Goal: Task Accomplishment & Management: Manage account settings

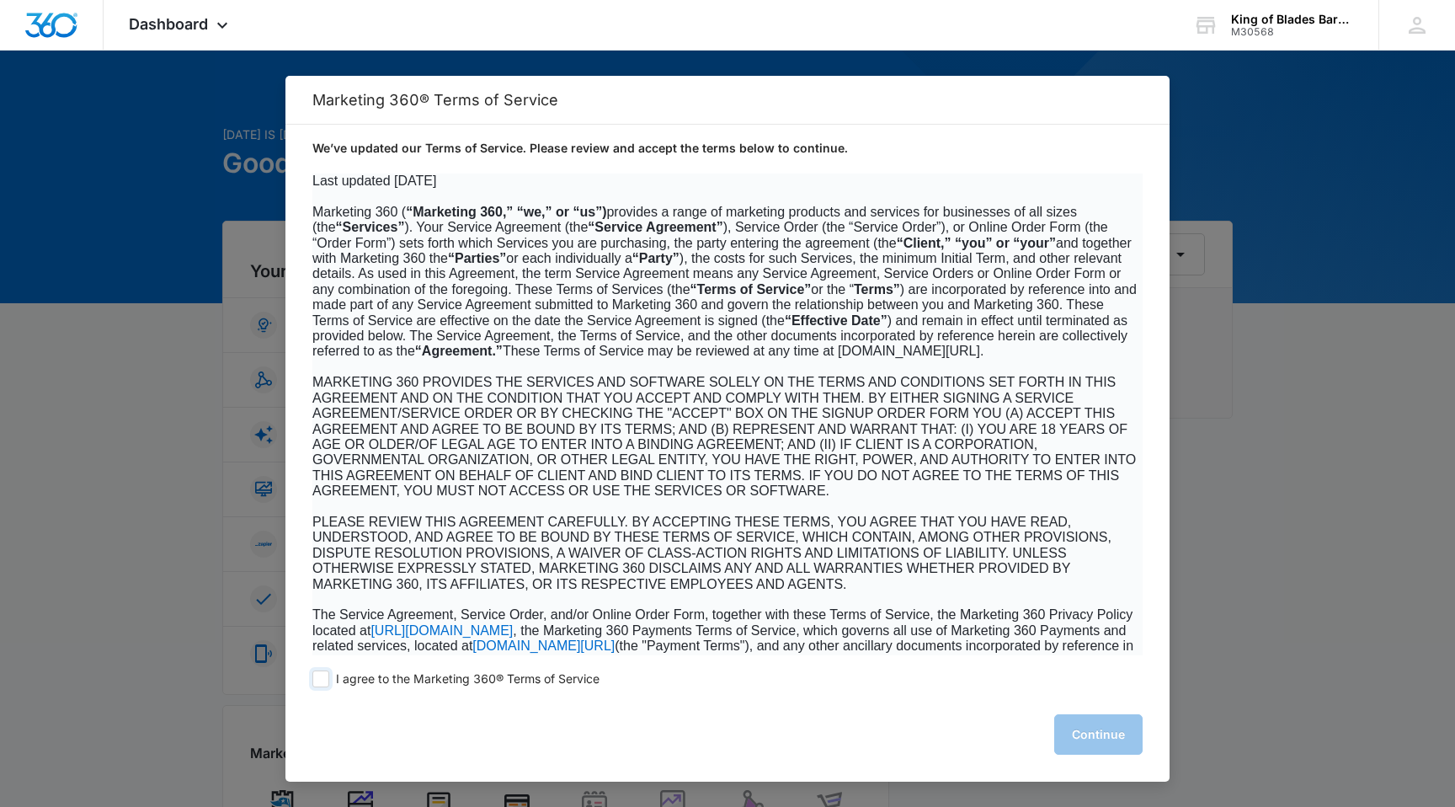
click at [317, 683] on span at bounding box center [320, 678] width 17 height 17
click at [317, 683] on input "I agree to the Marketing 360® Terms of Service" at bounding box center [320, 678] width 17 height 17
checkbox input "true"
click at [1104, 728] on button "Continue" at bounding box center [1098, 734] width 88 height 40
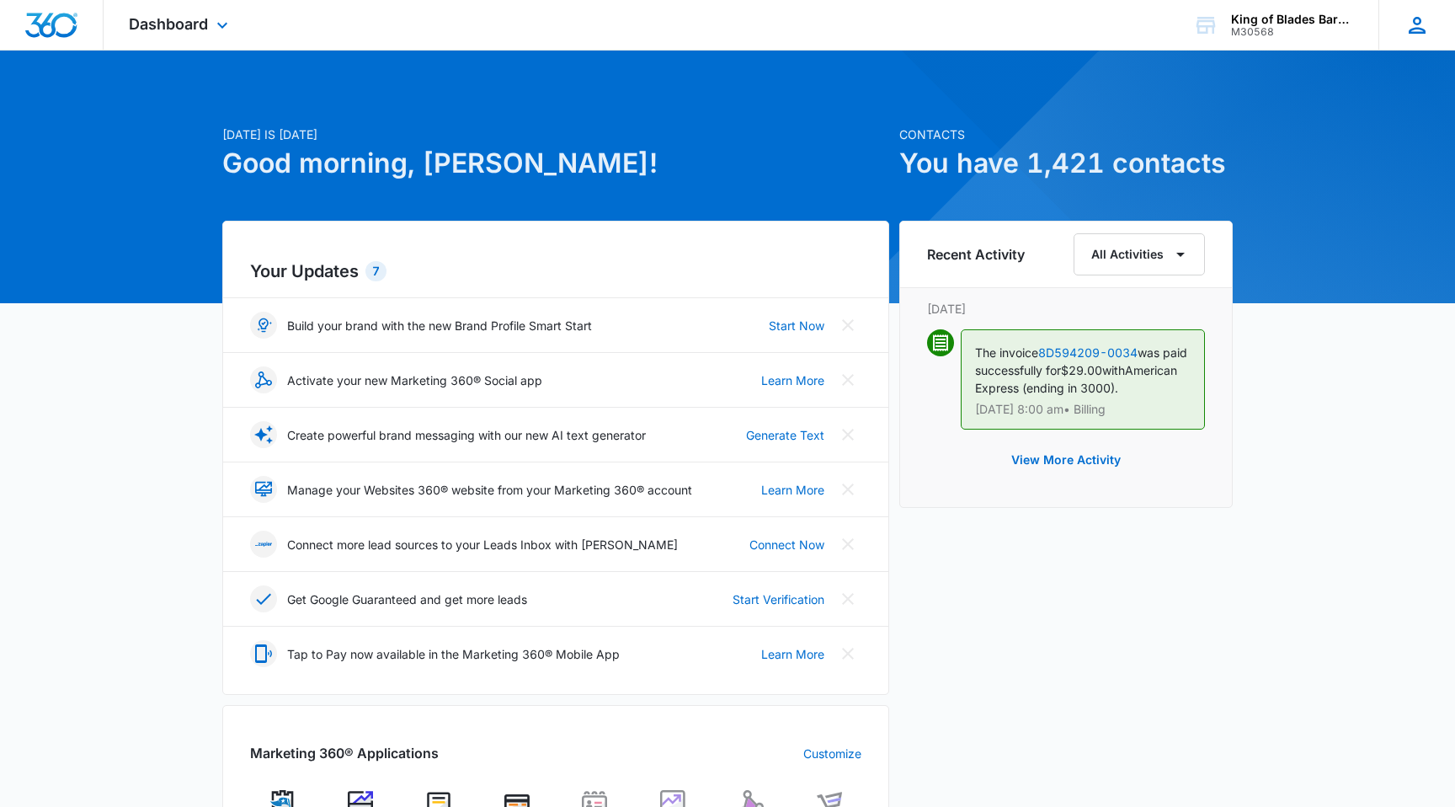
click at [1408, 25] on icon at bounding box center [1416, 25] width 25 height 25
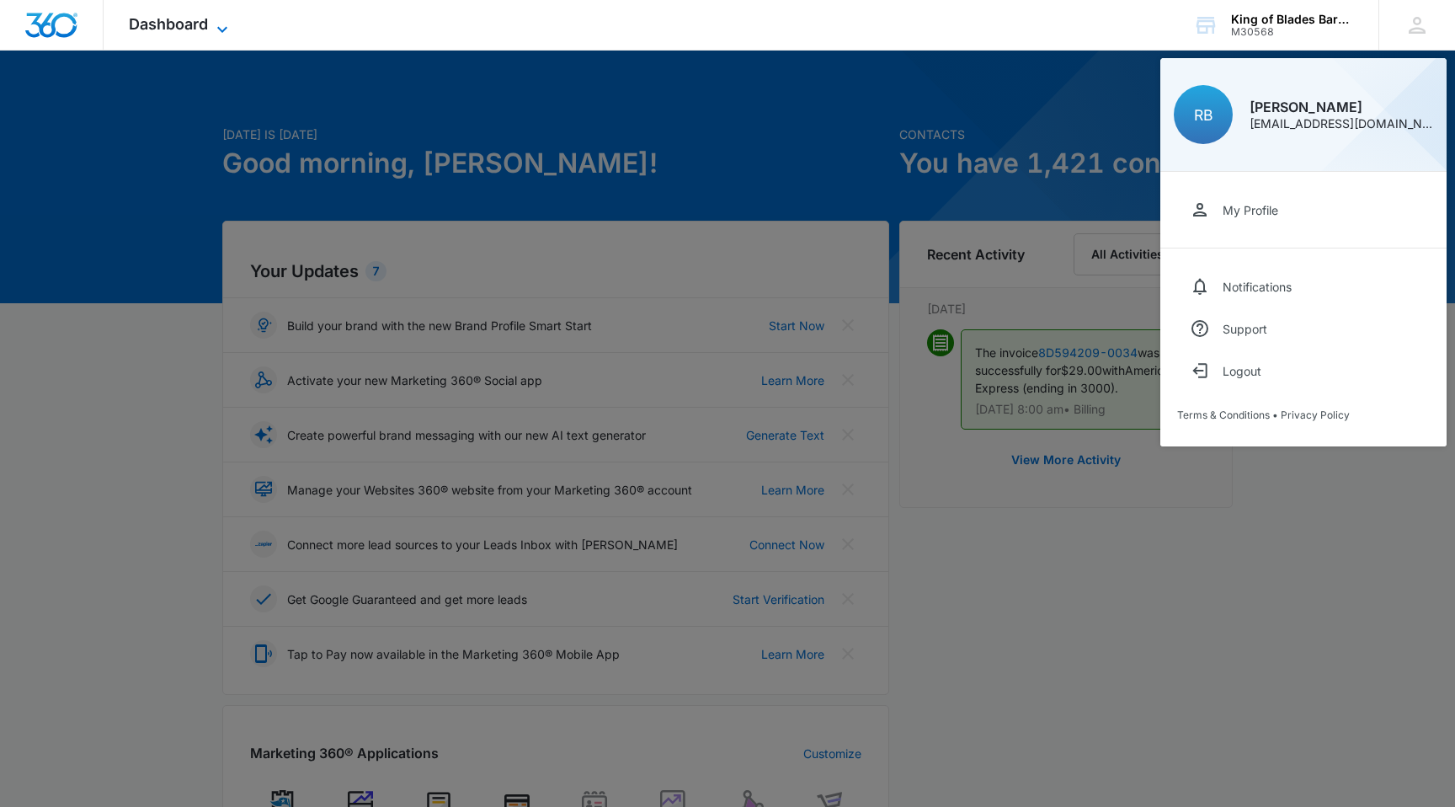
click at [205, 32] on span "Dashboard" at bounding box center [168, 24] width 79 height 18
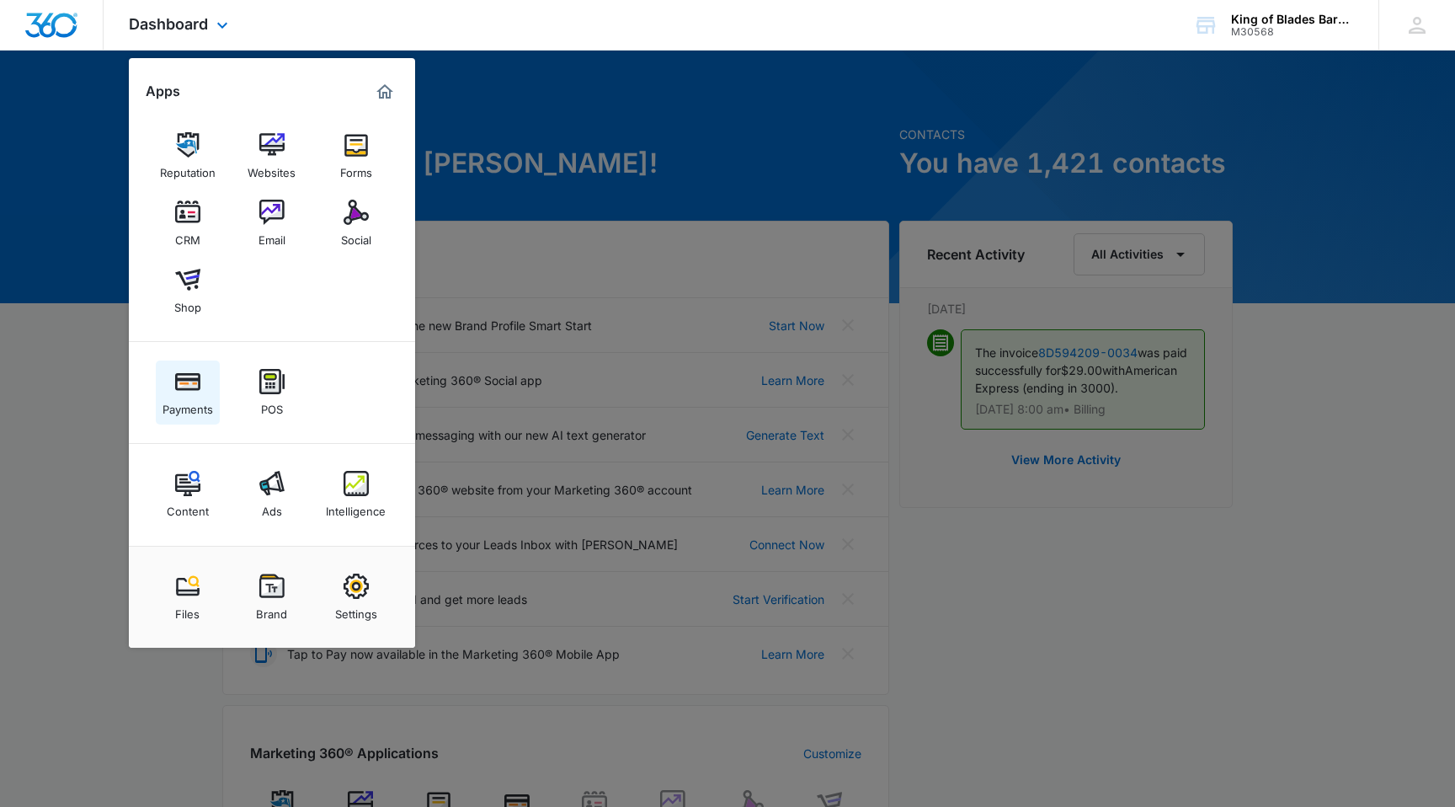
click at [187, 401] on div "Payments" at bounding box center [188, 405] width 51 height 22
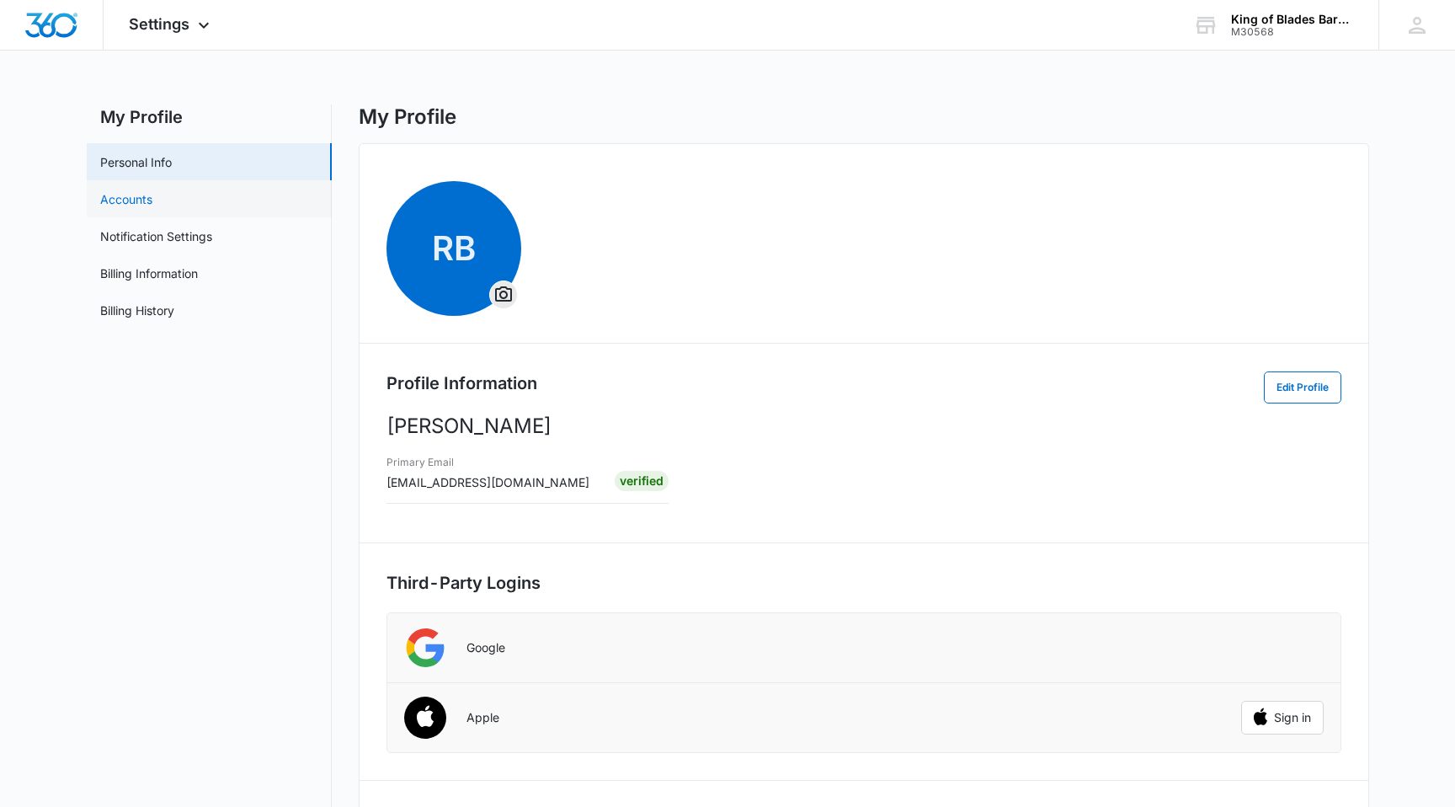
click at [136, 190] on link "Accounts" at bounding box center [126, 199] width 52 height 18
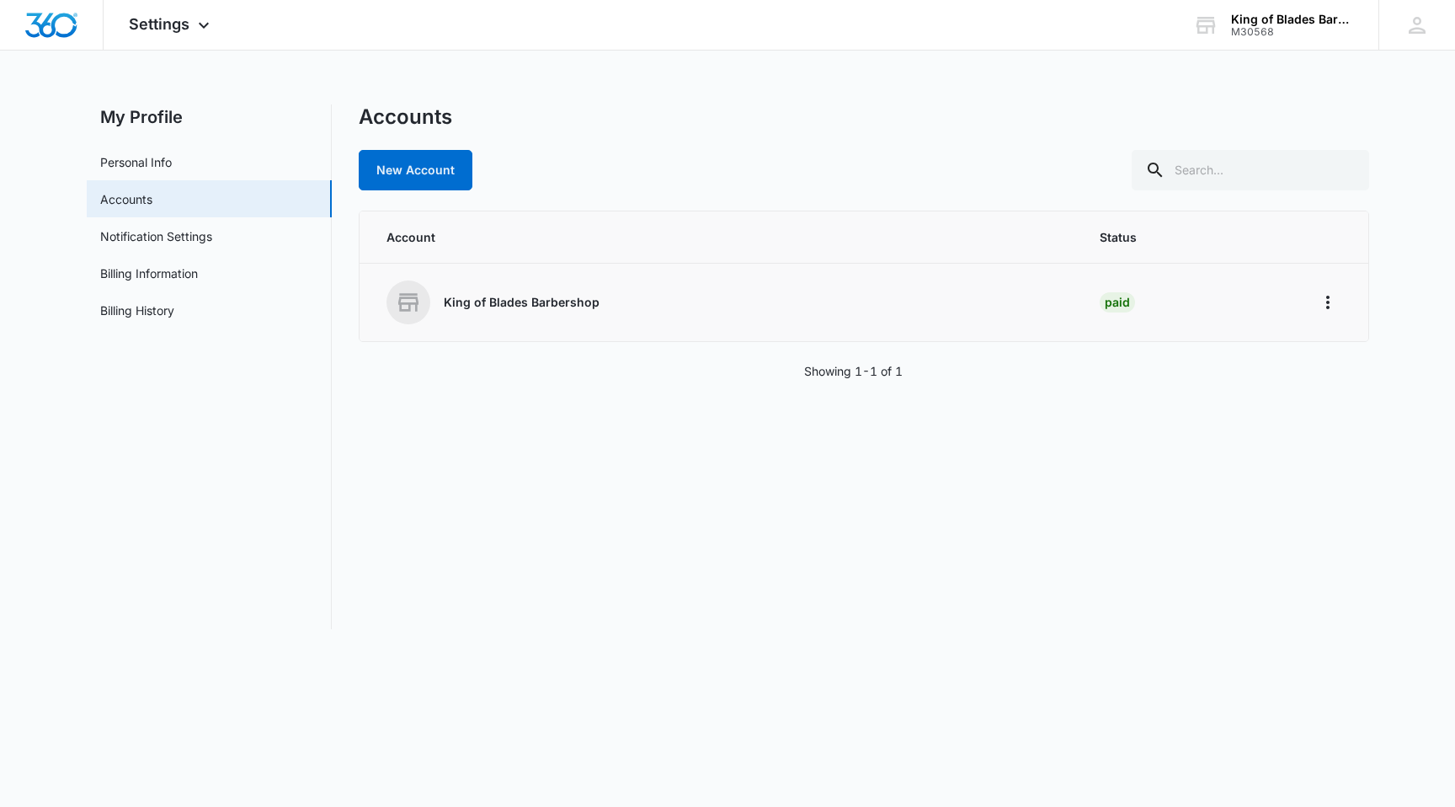
click at [557, 308] on p "King of Blades Barbershop" at bounding box center [522, 302] width 156 height 17
click at [164, 238] on link "Notification Settings" at bounding box center [156, 236] width 112 height 18
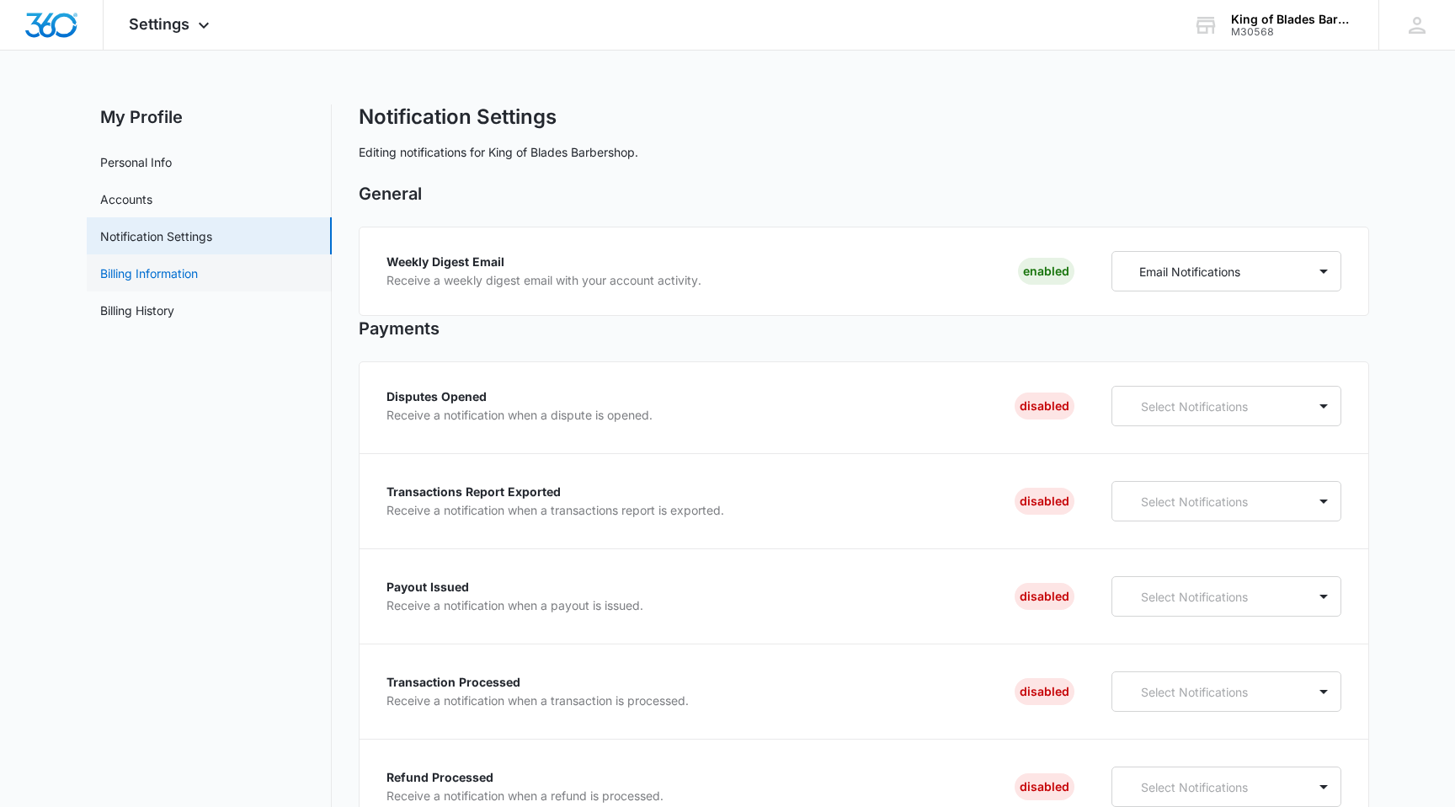
click at [163, 269] on link "Billing Information" at bounding box center [149, 273] width 98 height 18
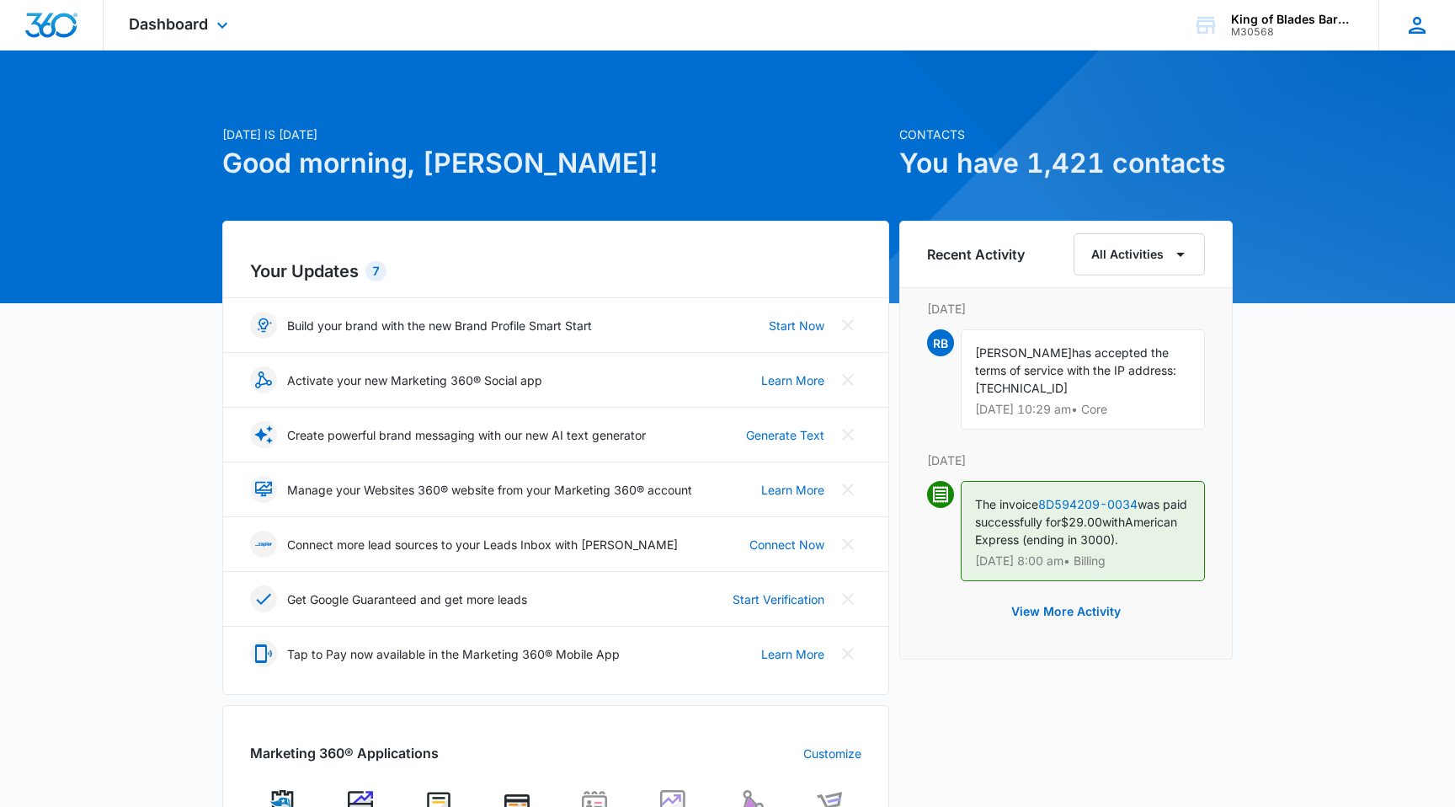
click at [1406, 25] on icon at bounding box center [1416, 25] width 25 height 25
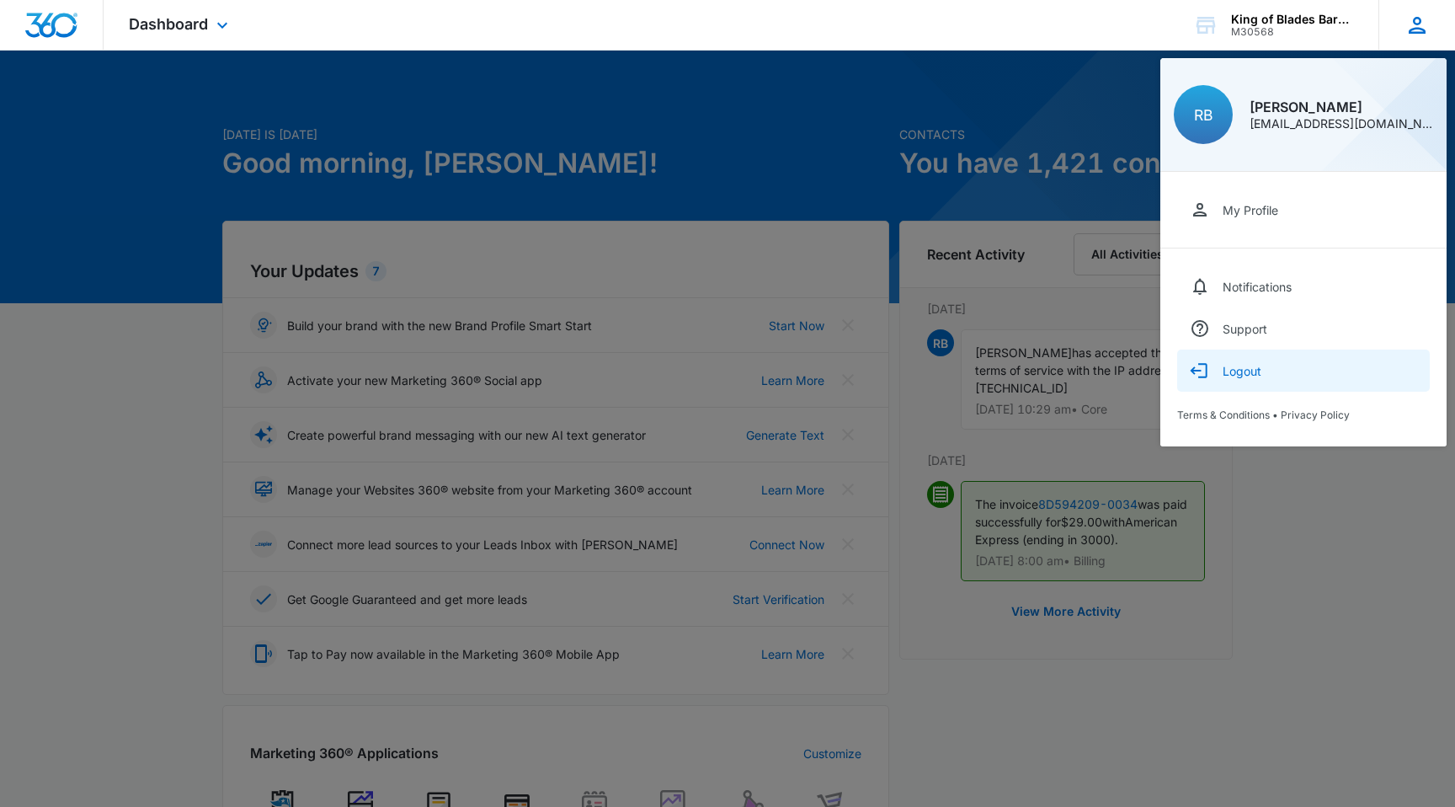
click at [1234, 377] on button "Logout" at bounding box center [1303, 370] width 253 height 42
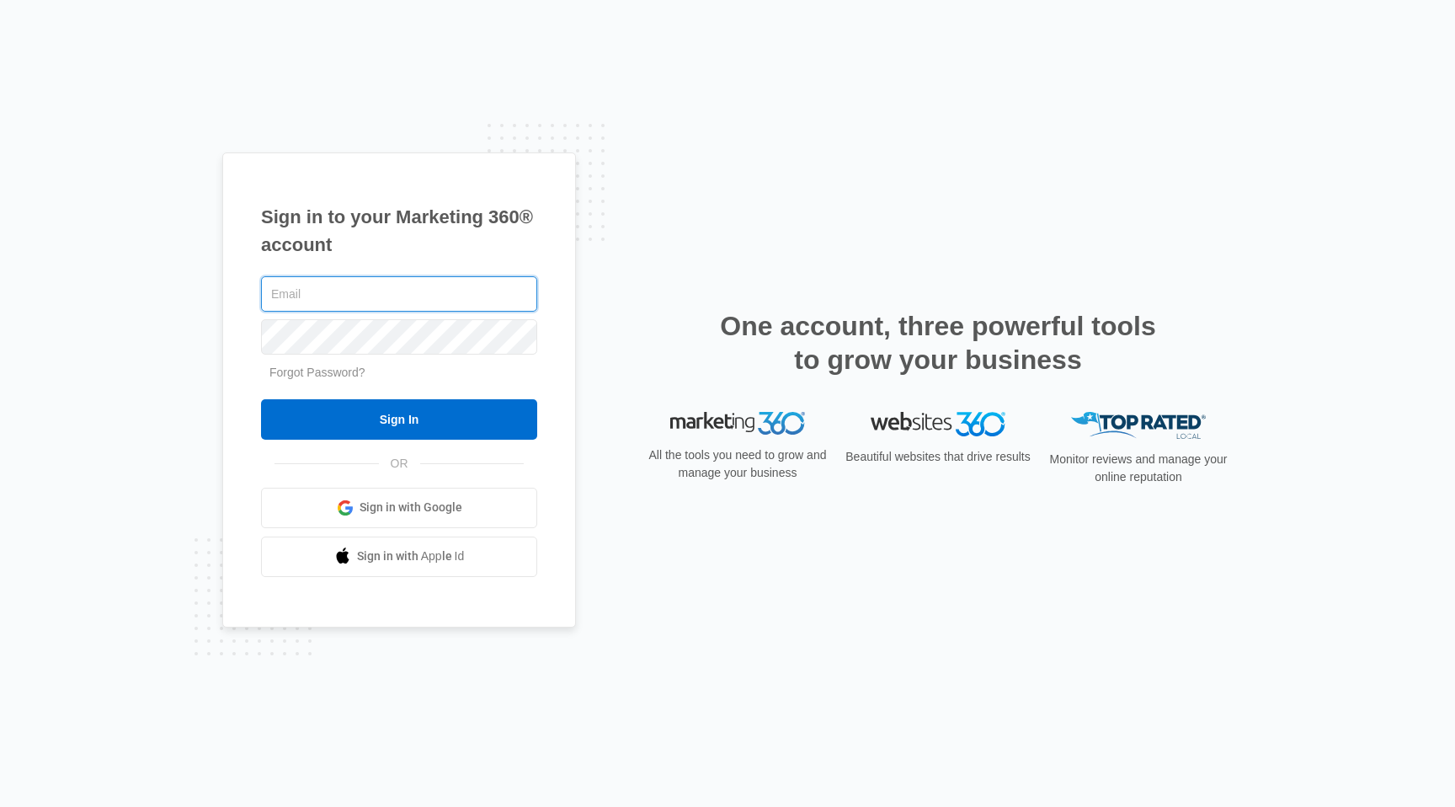
type input "rburrage@lucayantechnology.com"
drag, startPoint x: 468, startPoint y: 294, endPoint x: 173, endPoint y: 282, distance: 295.8
click at [174, 281] on div "Sign in to your Marketing 360® account rburrage@lucayantechnology.com Forgot Pa…" at bounding box center [727, 403] width 1455 height 807
drag, startPoint x: 470, startPoint y: 285, endPoint x: 557, endPoint y: 266, distance: 89.7
click at [471, 285] on input "rburrage@lucayantechnology.com" at bounding box center [399, 293] width 276 height 35
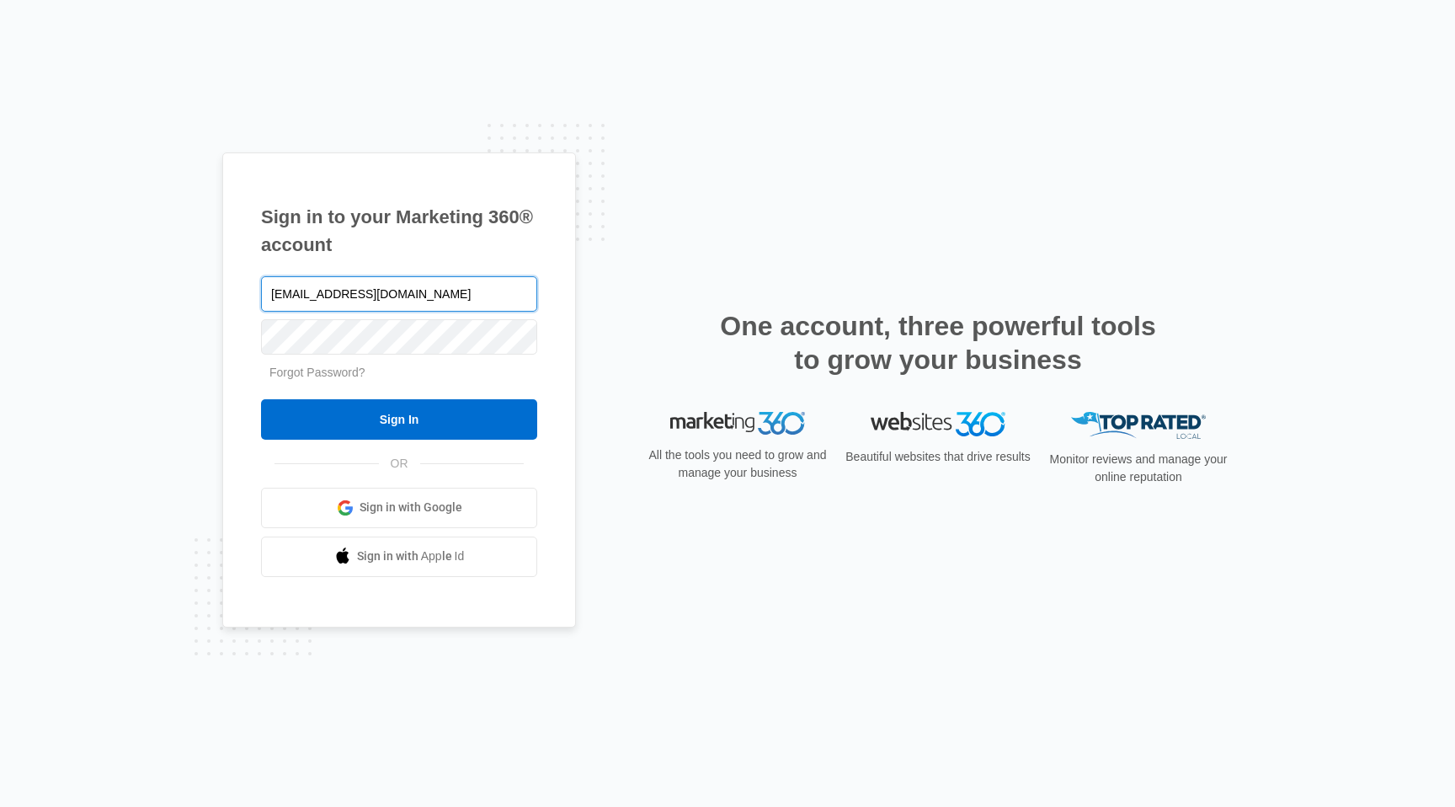
drag, startPoint x: 461, startPoint y: 291, endPoint x: 233, endPoint y: 273, distance: 228.1
click at [233, 273] on div "Sign in to your Marketing 360® account rburrage@lucayantechnology.com Forgot Pa…" at bounding box center [399, 389] width 354 height 475
